Goal: Transaction & Acquisition: Obtain resource

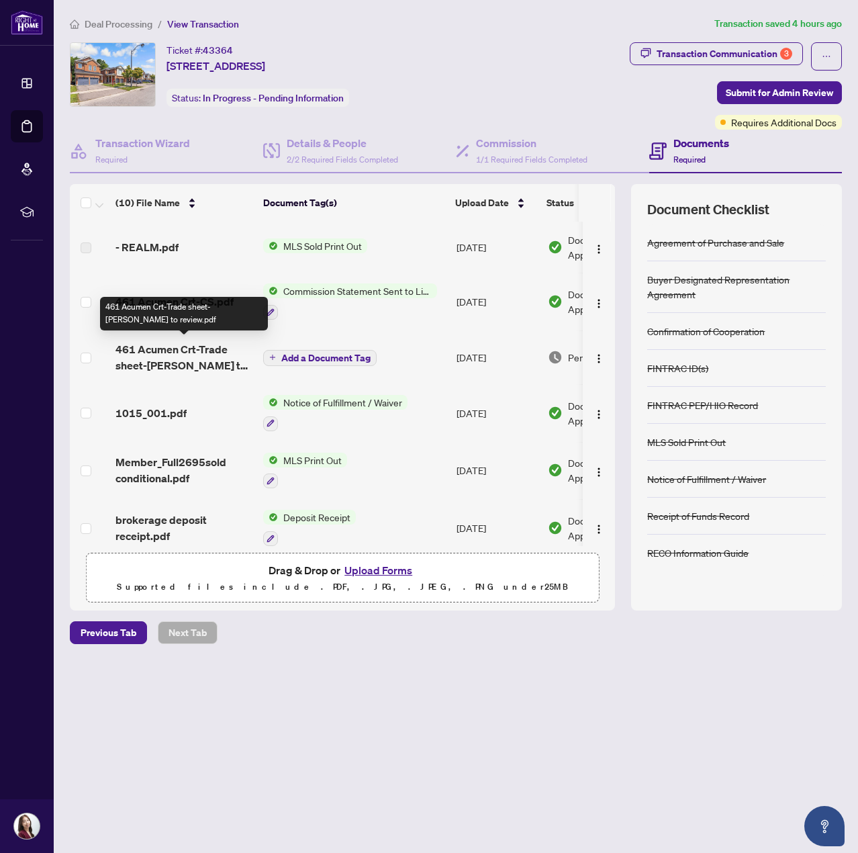
click at [196, 352] on span "461 Acumen Crt-Trade sheet-[PERSON_NAME] to review.pdf" at bounding box center [183, 357] width 137 height 32
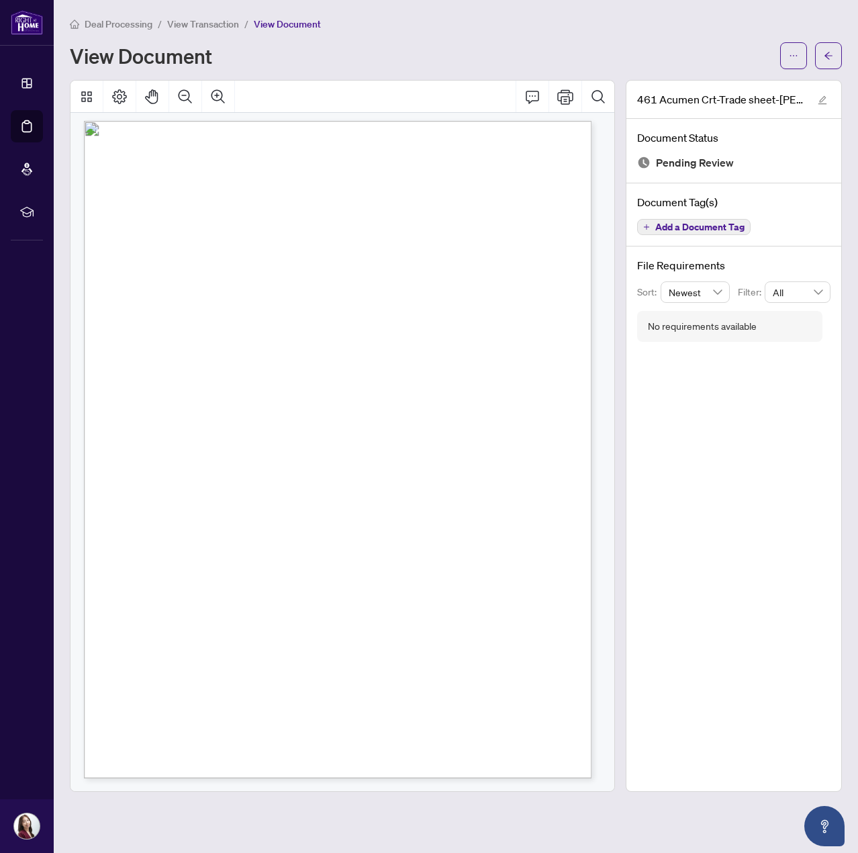
scroll to position [15, 0]
click at [786, 52] on button "button" at bounding box center [793, 55] width 27 height 27
click at [717, 80] on span "Download" at bounding box center [745, 84] width 102 height 15
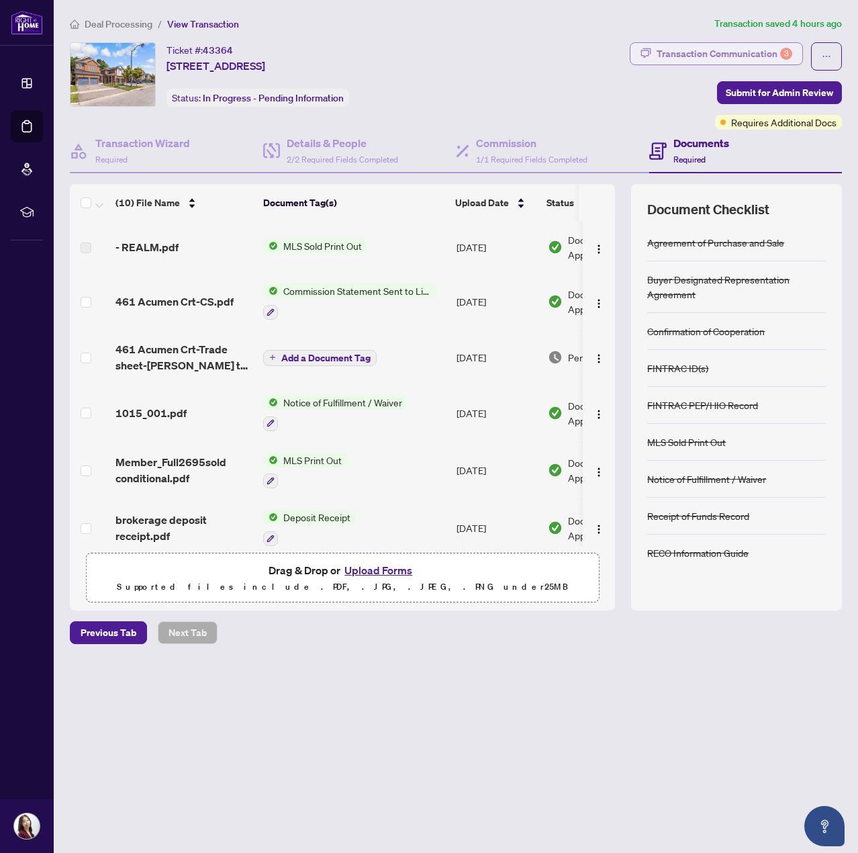
click at [732, 44] on div "Transaction Communication 3" at bounding box center [725, 53] width 136 height 21
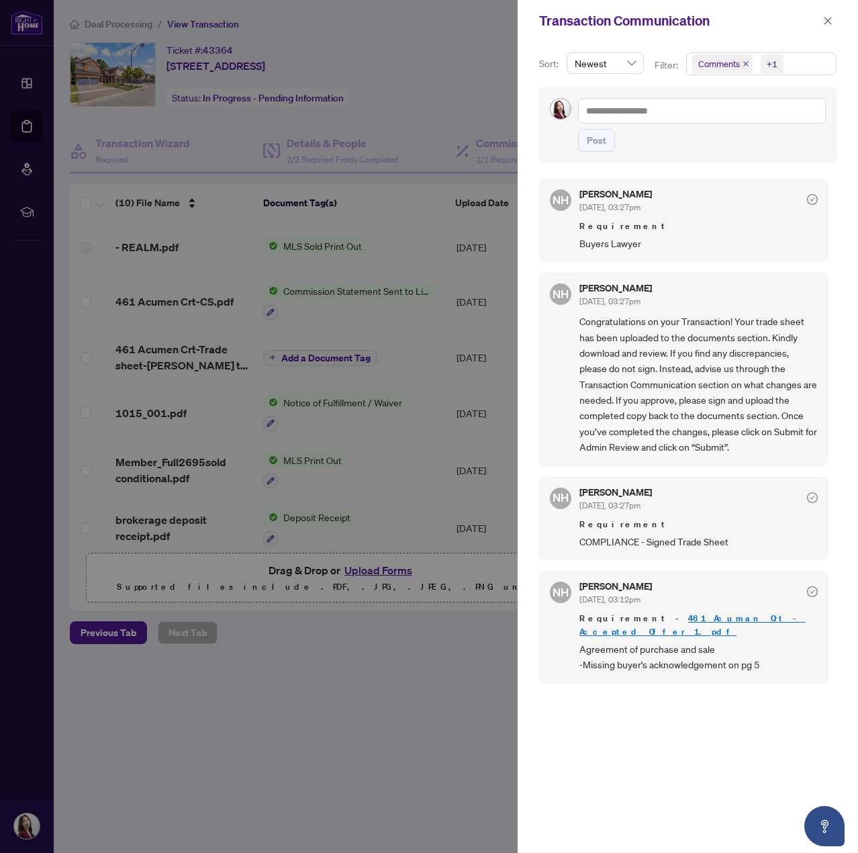
click at [741, 612] on link "461 Acuman Crt - Accepted Offer 1.pdf" at bounding box center [692, 624] width 226 height 25
click at [396, 85] on div at bounding box center [429, 426] width 858 height 853
click at [823, 15] on span "button" at bounding box center [827, 20] width 9 height 21
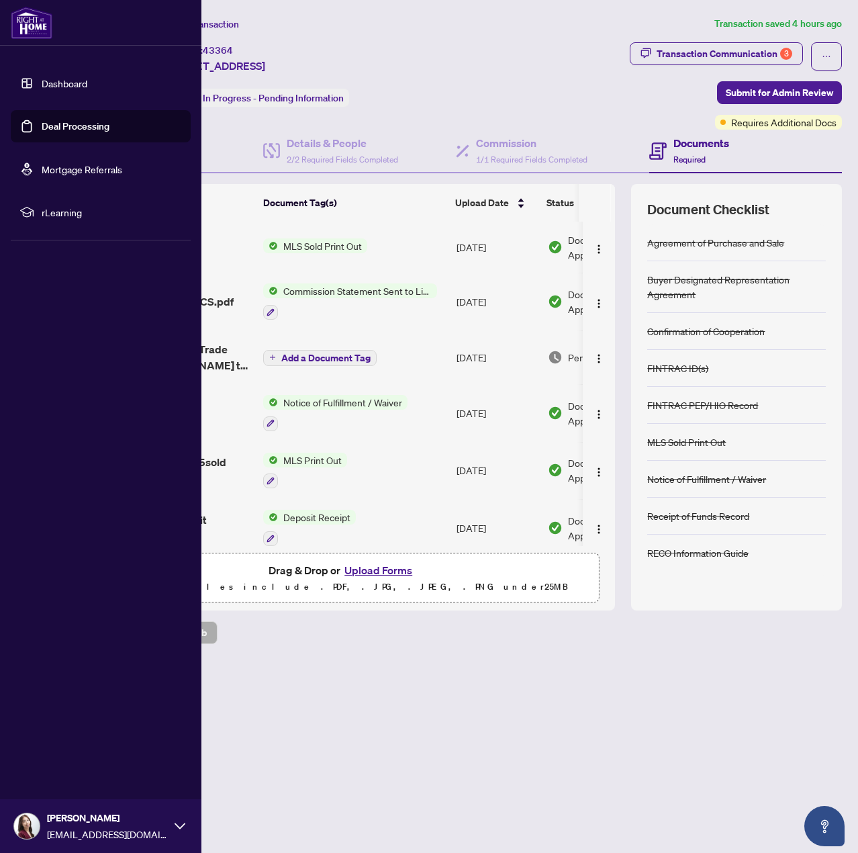
click at [56, 132] on link "Deal Processing" at bounding box center [76, 126] width 68 height 12
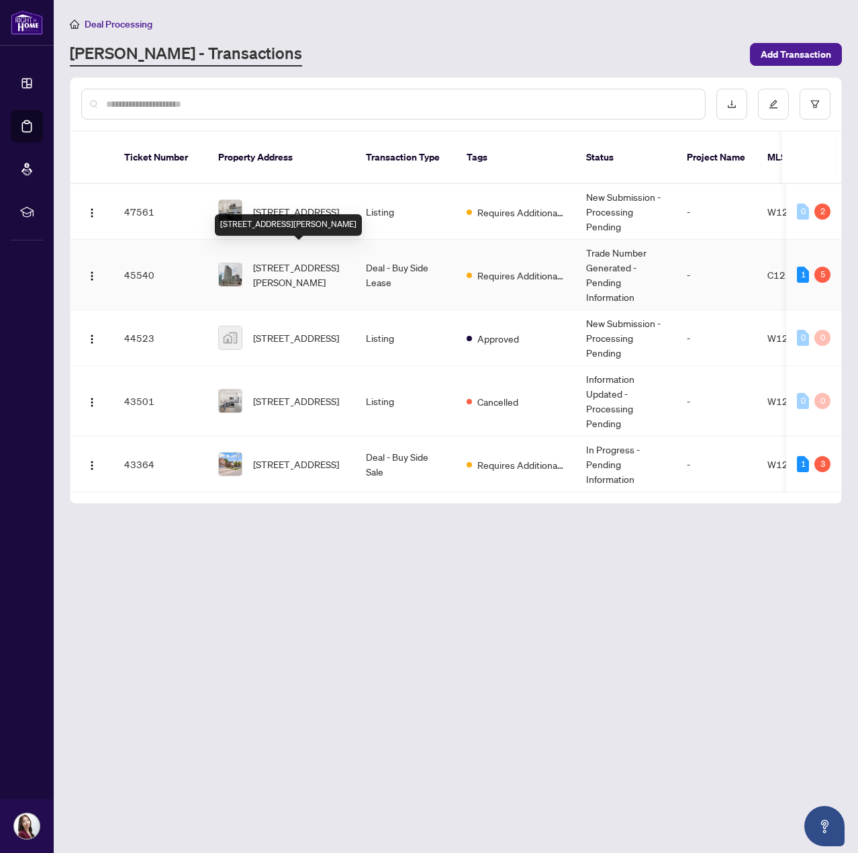
click at [328, 265] on span "[STREET_ADDRESS][PERSON_NAME]" at bounding box center [298, 275] width 91 height 30
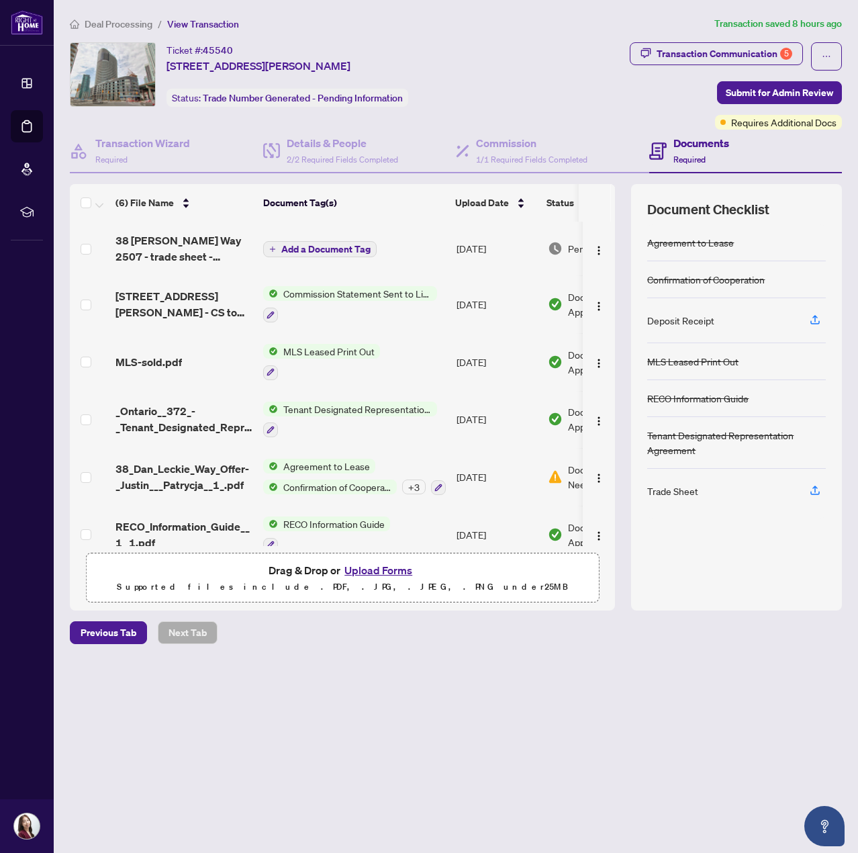
click at [171, 245] on span "38 [PERSON_NAME] Way 2507 - trade sheet - [PERSON_NAME] to Review.pdf" at bounding box center [183, 248] width 137 height 32
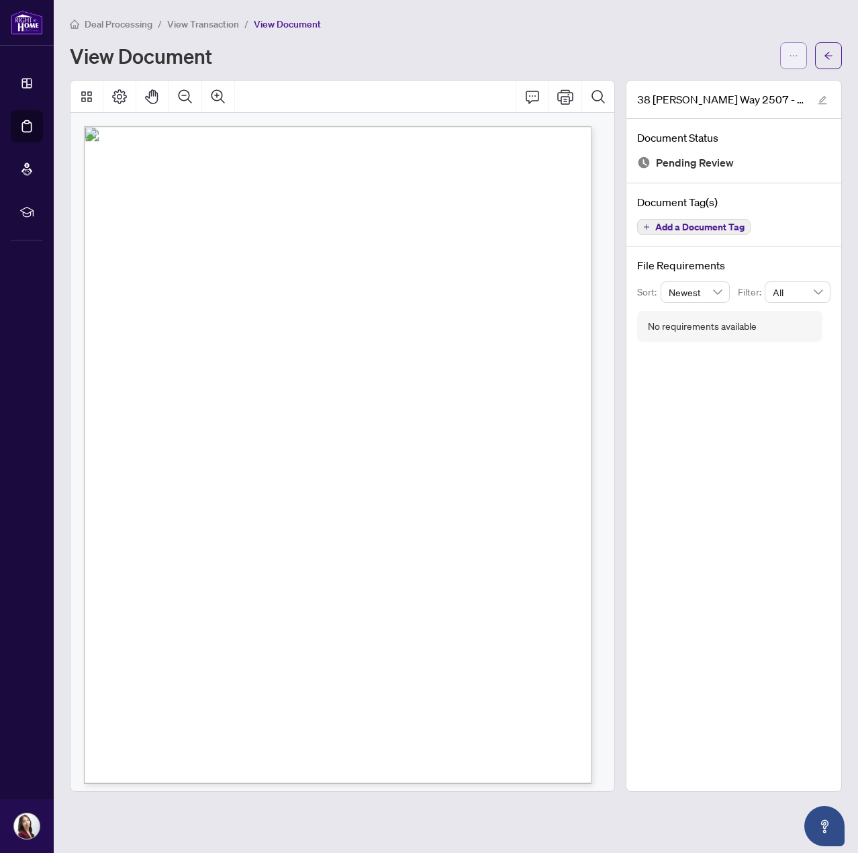
click at [797, 59] on icon "ellipsis" at bounding box center [793, 55] width 9 height 9
click at [768, 86] on span "Download" at bounding box center [745, 84] width 102 height 15
click at [578, 46] on div "View Document" at bounding box center [421, 55] width 702 height 21
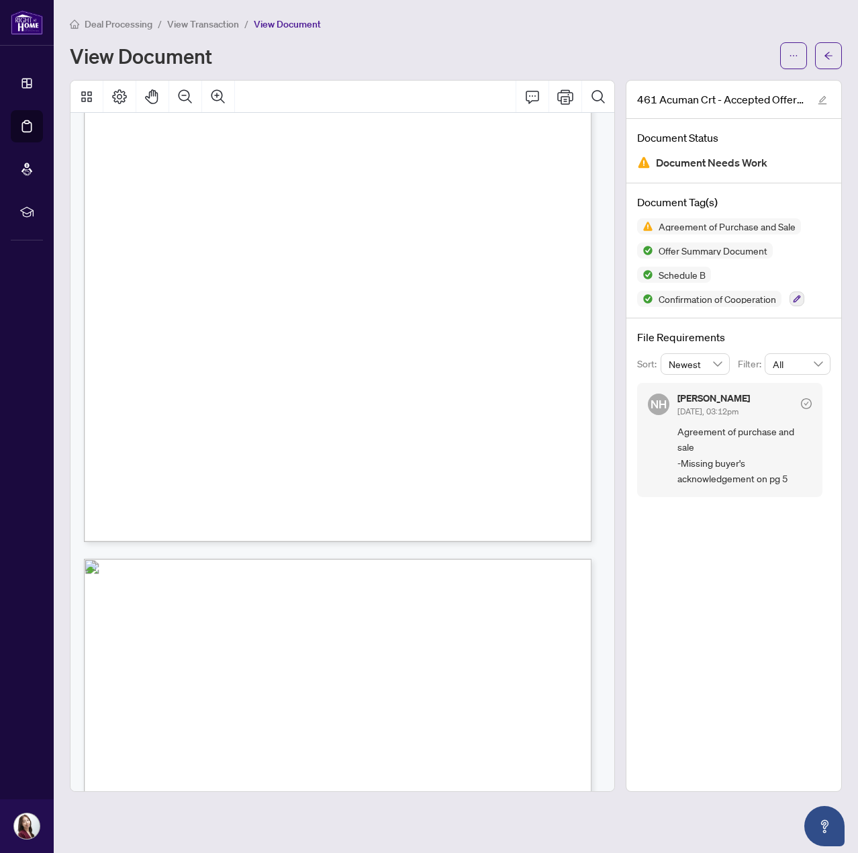
scroll to position [246, 0]
click at [84, 94] on icon "Thumbnails" at bounding box center [86, 96] width 11 height 11
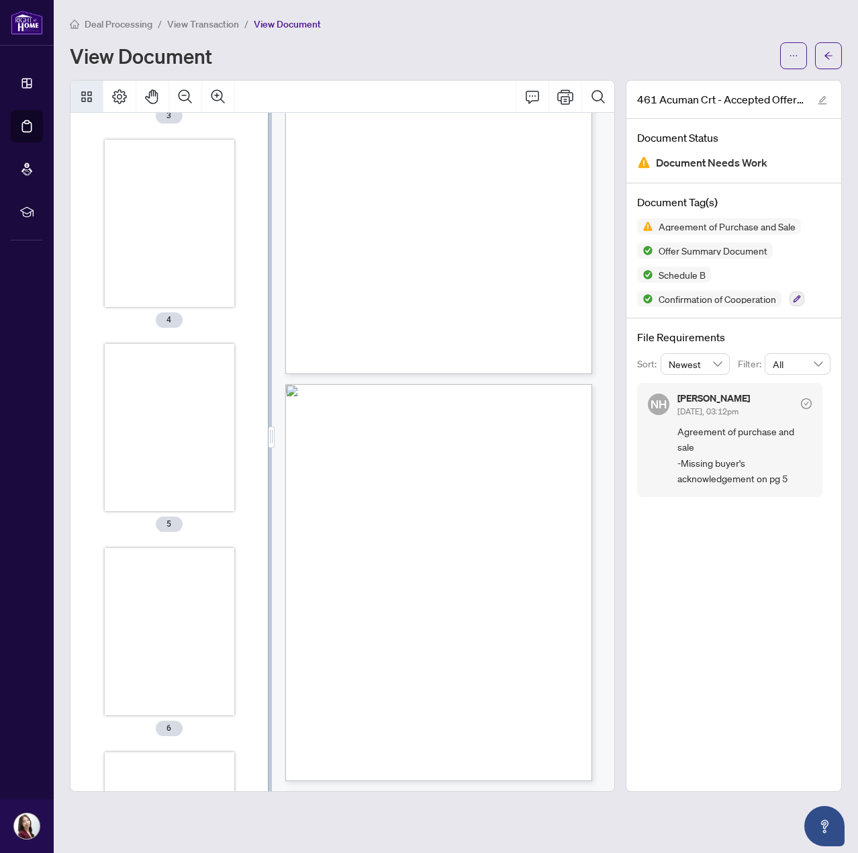
scroll to position [604, 0]
click at [158, 478] on div "Thumbnails" at bounding box center [170, 425] width 130 height 168
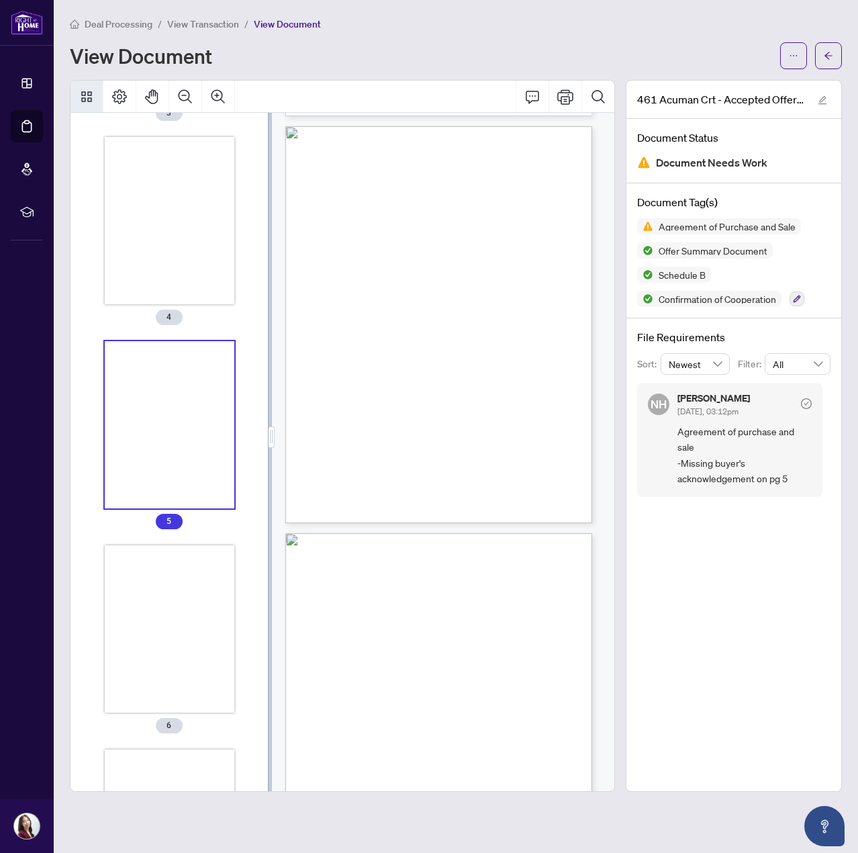
click at [213, 412] on div "Thumbnails" at bounding box center [170, 425] width 130 height 168
click at [177, 434] on div "Thumbnails" at bounding box center [170, 425] width 130 height 168
click at [153, 411] on div "Thumbnails" at bounding box center [170, 425] width 130 height 168
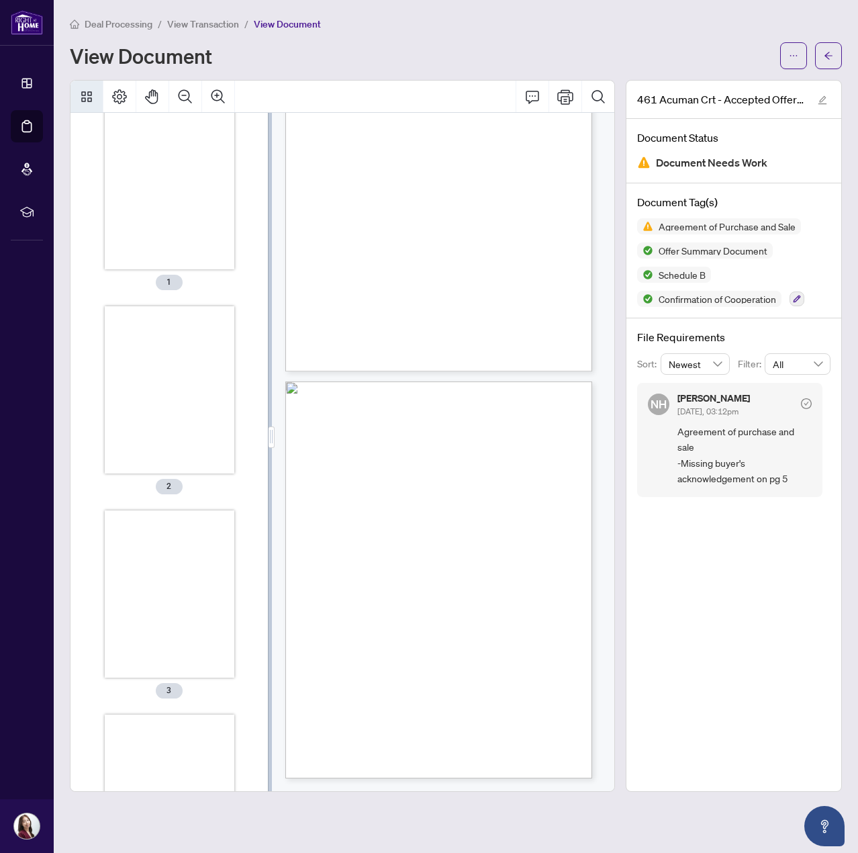
scroll to position [0, 0]
click at [355, 32] on div "Deal Processing / View Transaction / View Document View Document" at bounding box center [456, 42] width 772 height 53
click at [449, 56] on div "View Document" at bounding box center [421, 55] width 702 height 21
click at [801, 59] on button "button" at bounding box center [793, 55] width 27 height 27
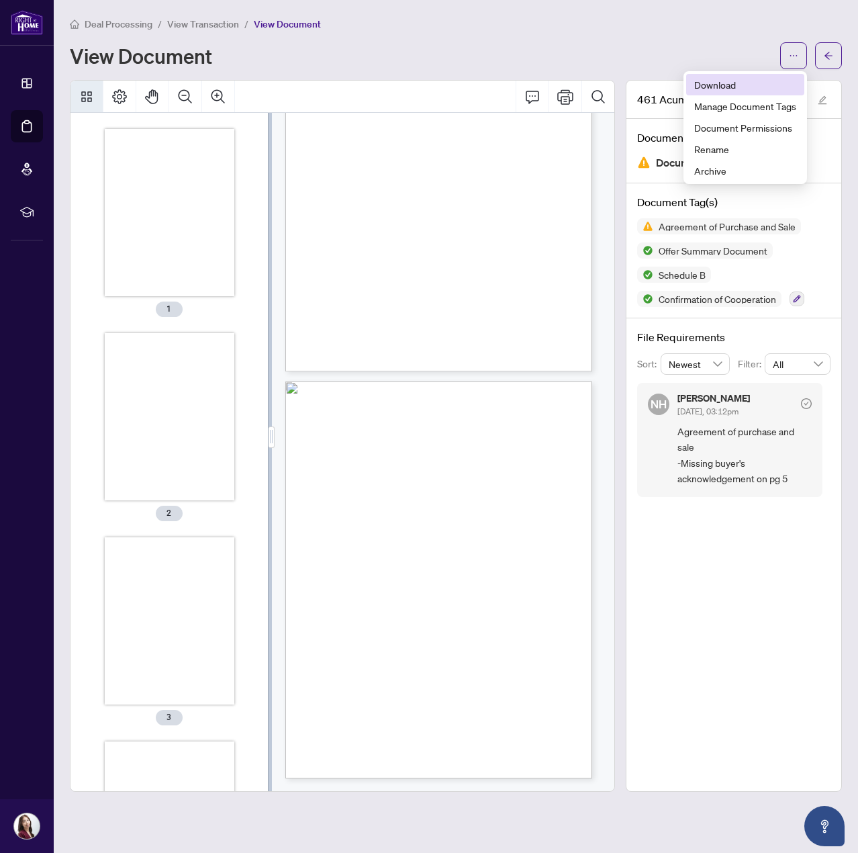
click at [779, 79] on span "Download" at bounding box center [745, 84] width 102 height 15
